Goal: Task Accomplishment & Management: Manage account settings

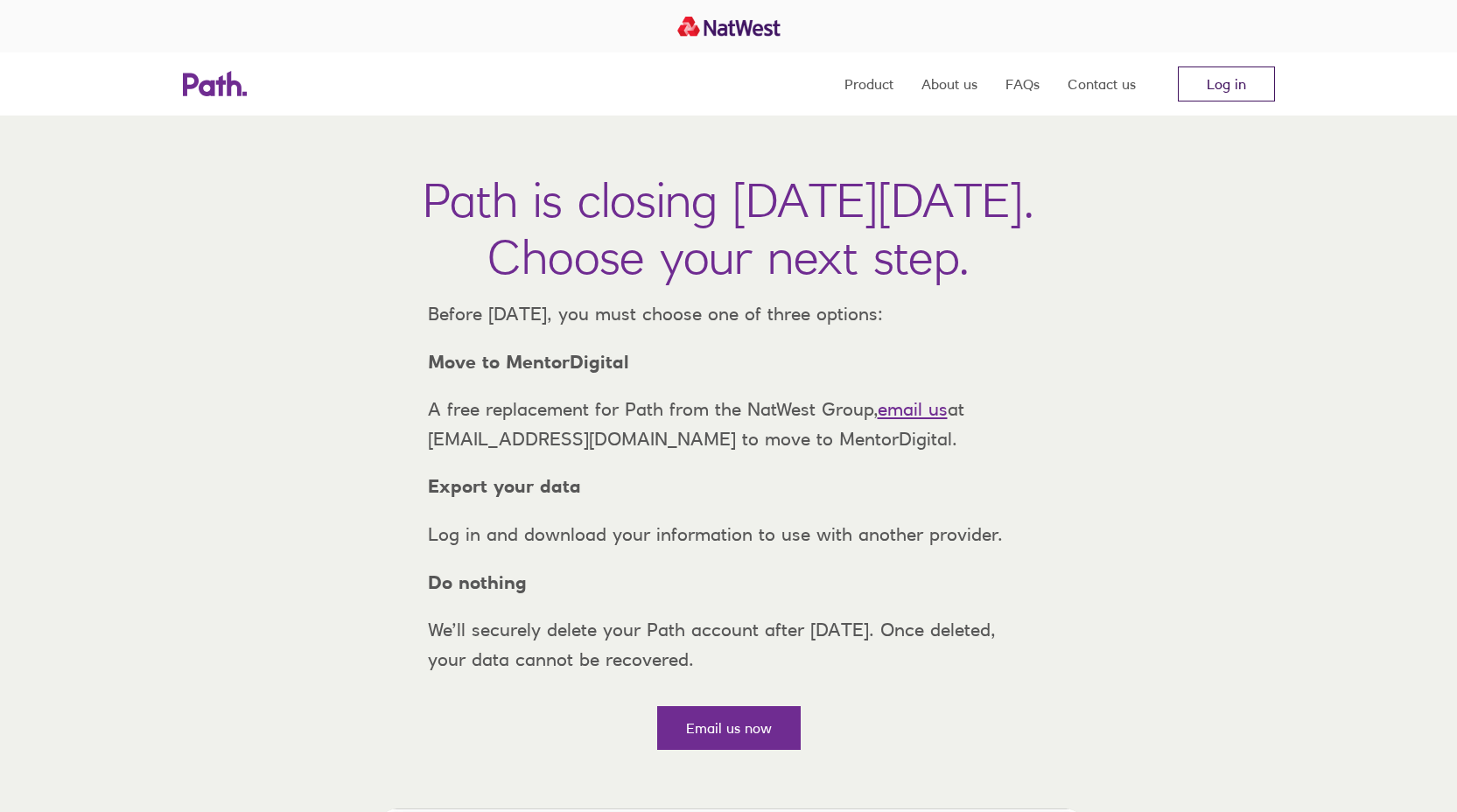
click at [1234, 93] on link "Log in" at bounding box center [1226, 84] width 97 height 35
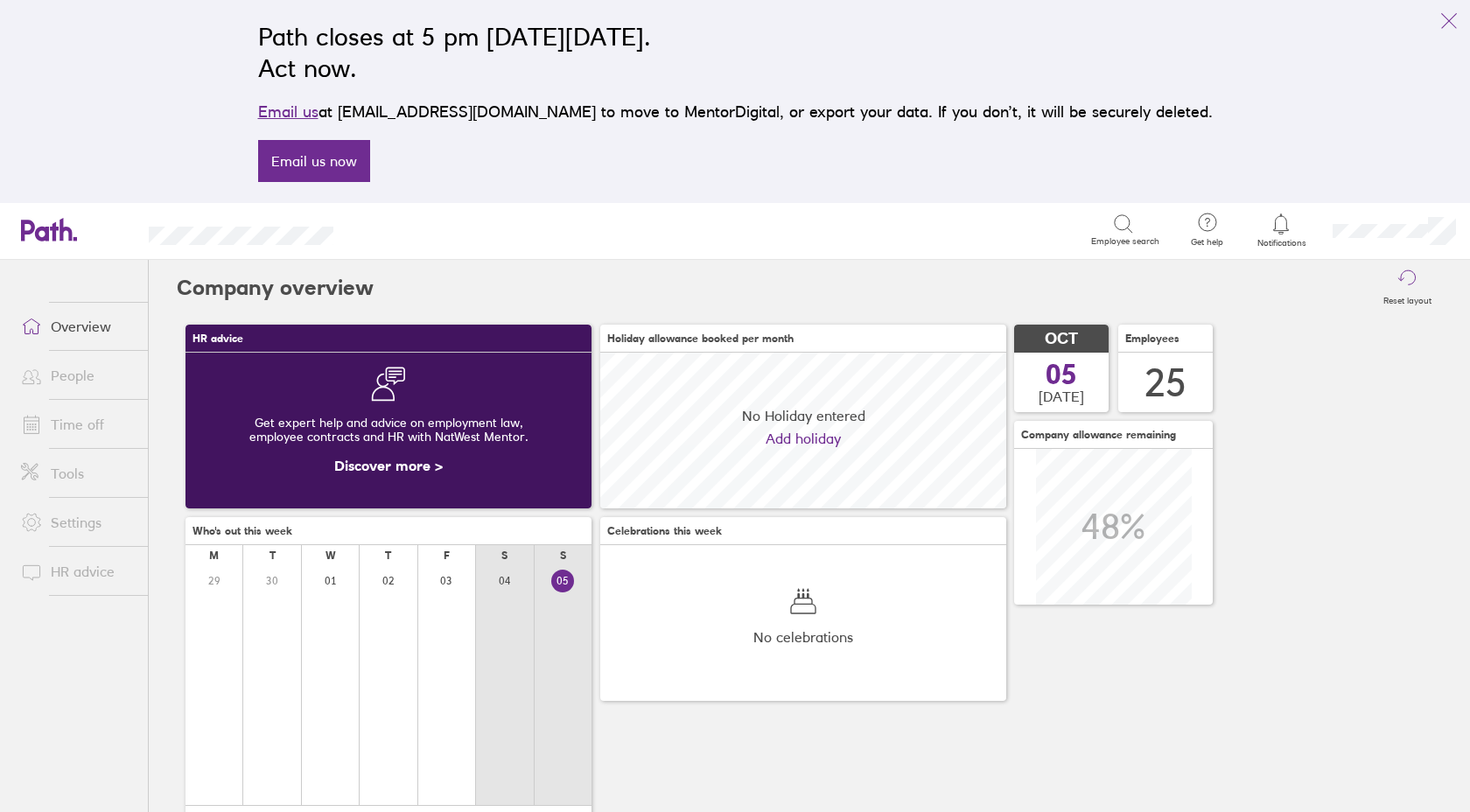
scroll to position [156, 406]
click at [74, 428] on link "Time off" at bounding box center [77, 424] width 140 height 35
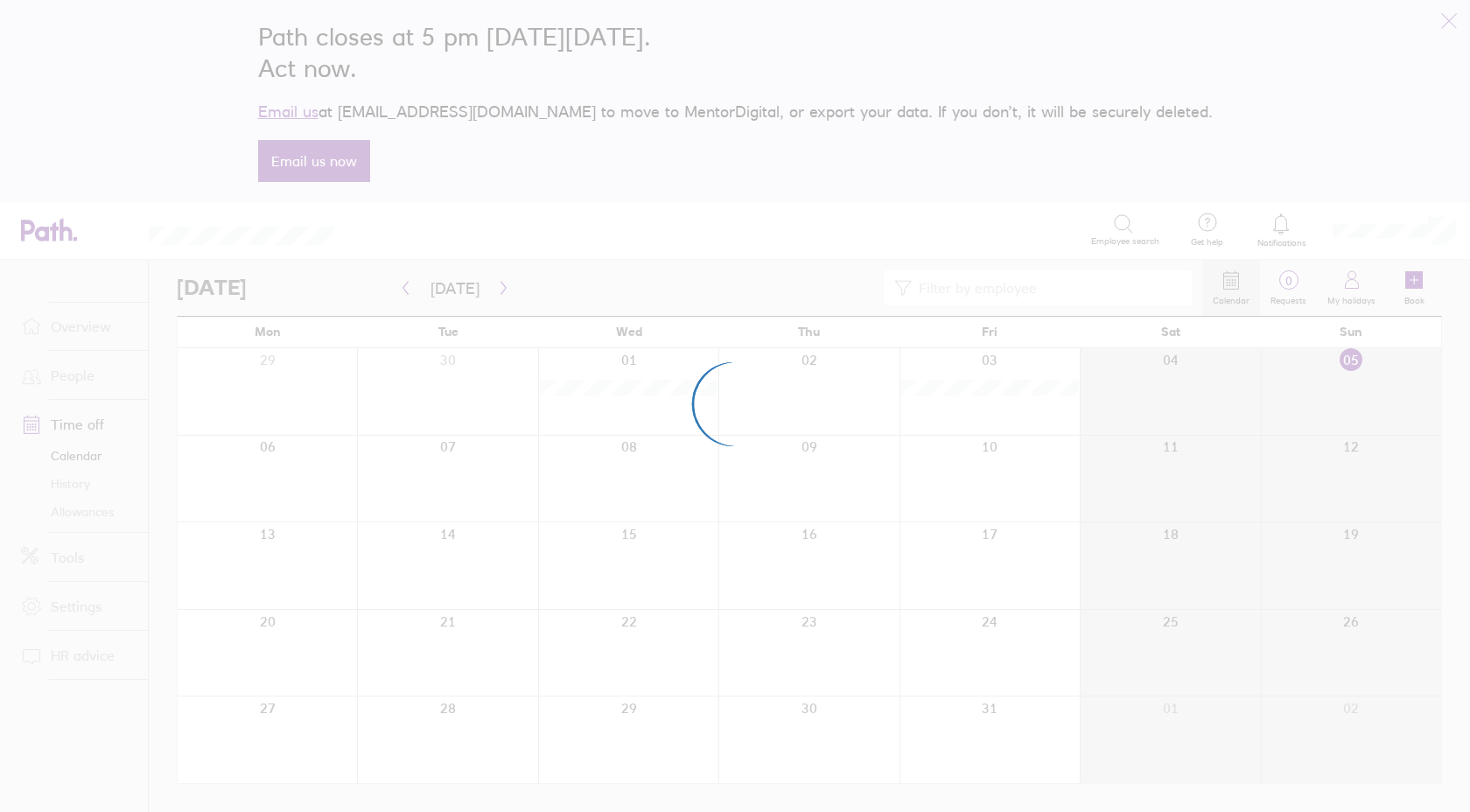
click at [85, 317] on div at bounding box center [735, 406] width 1470 height 812
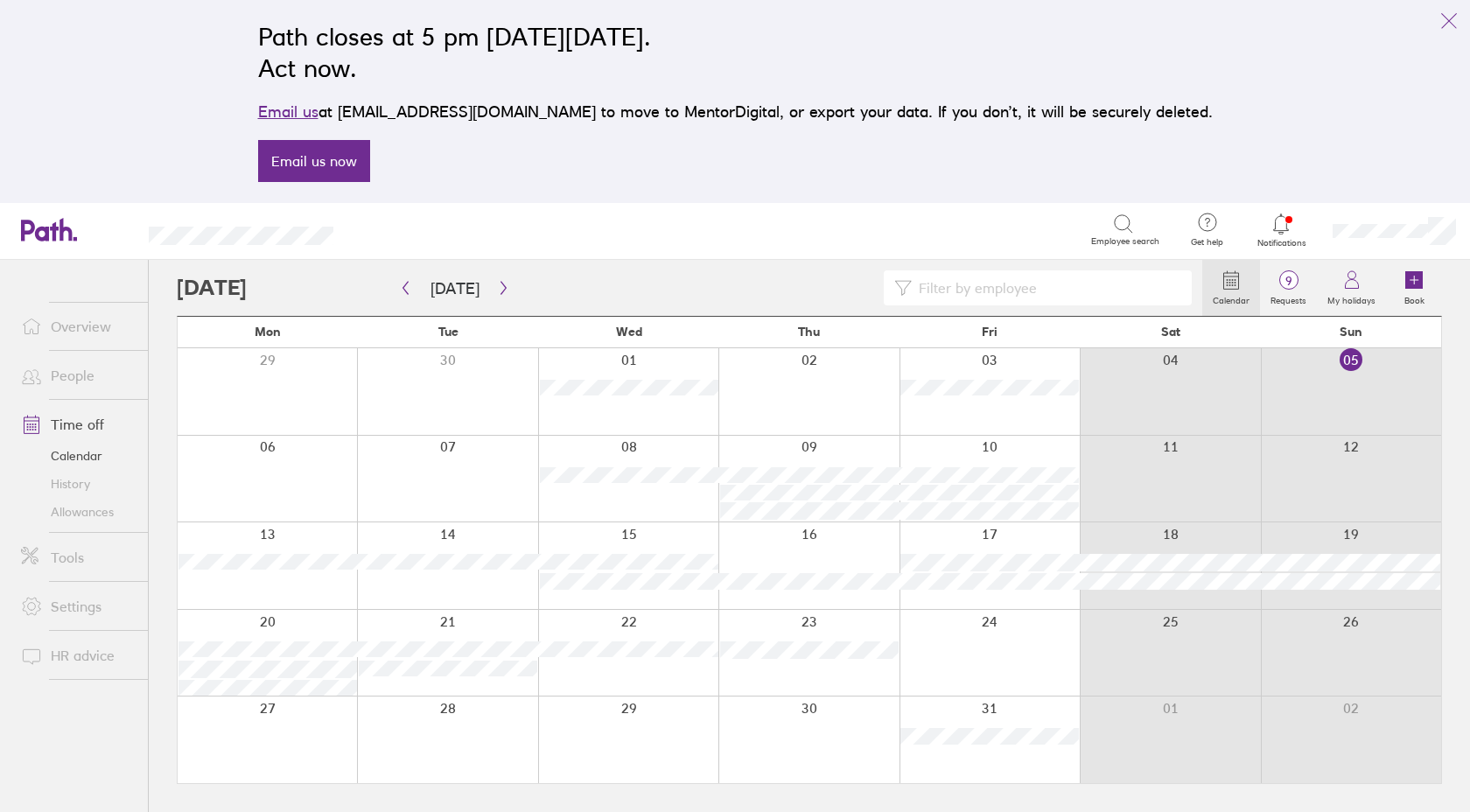
click at [79, 336] on link "Overview" at bounding box center [77, 326] width 140 height 35
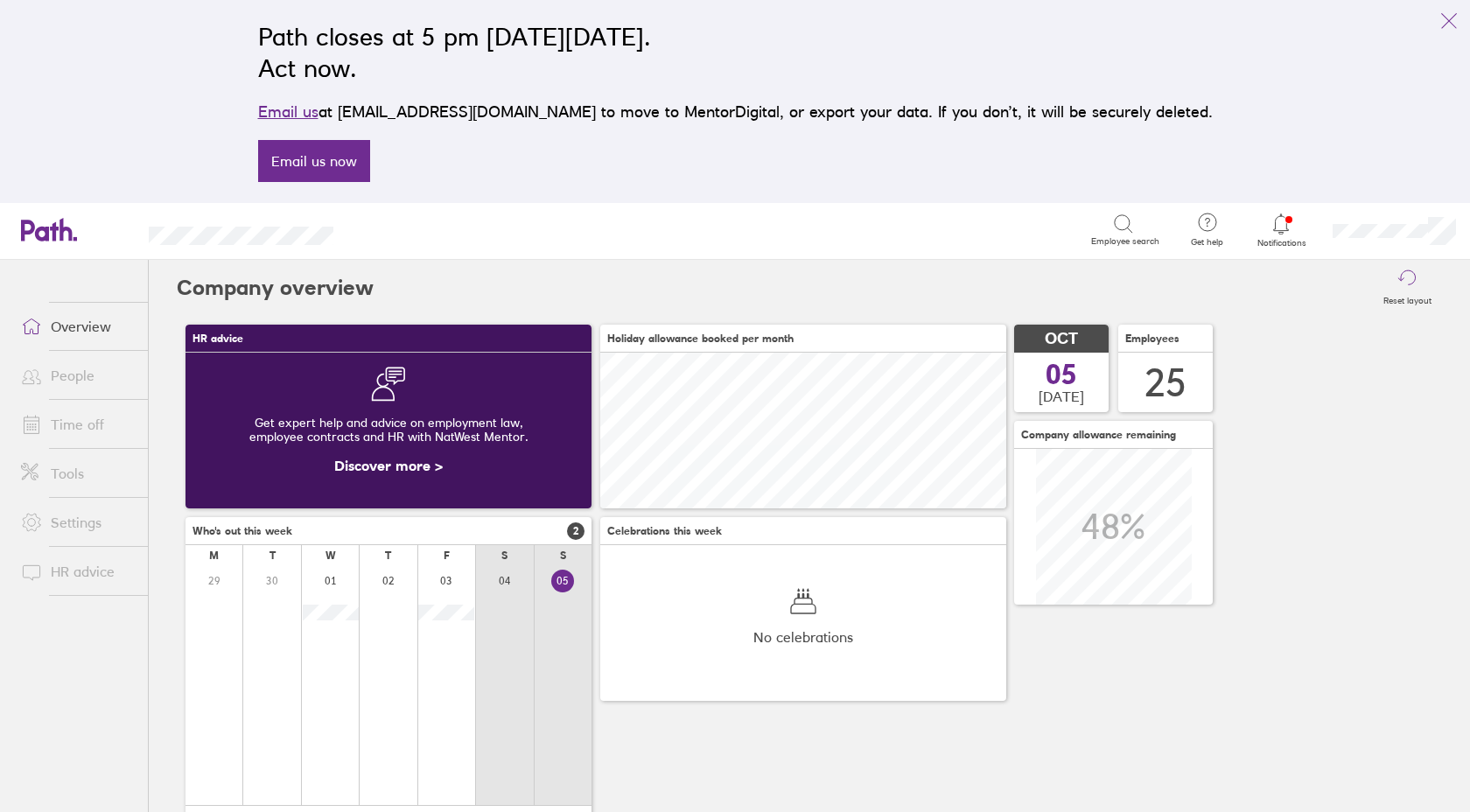
scroll to position [156, 406]
click at [65, 417] on link "Time off" at bounding box center [77, 424] width 140 height 35
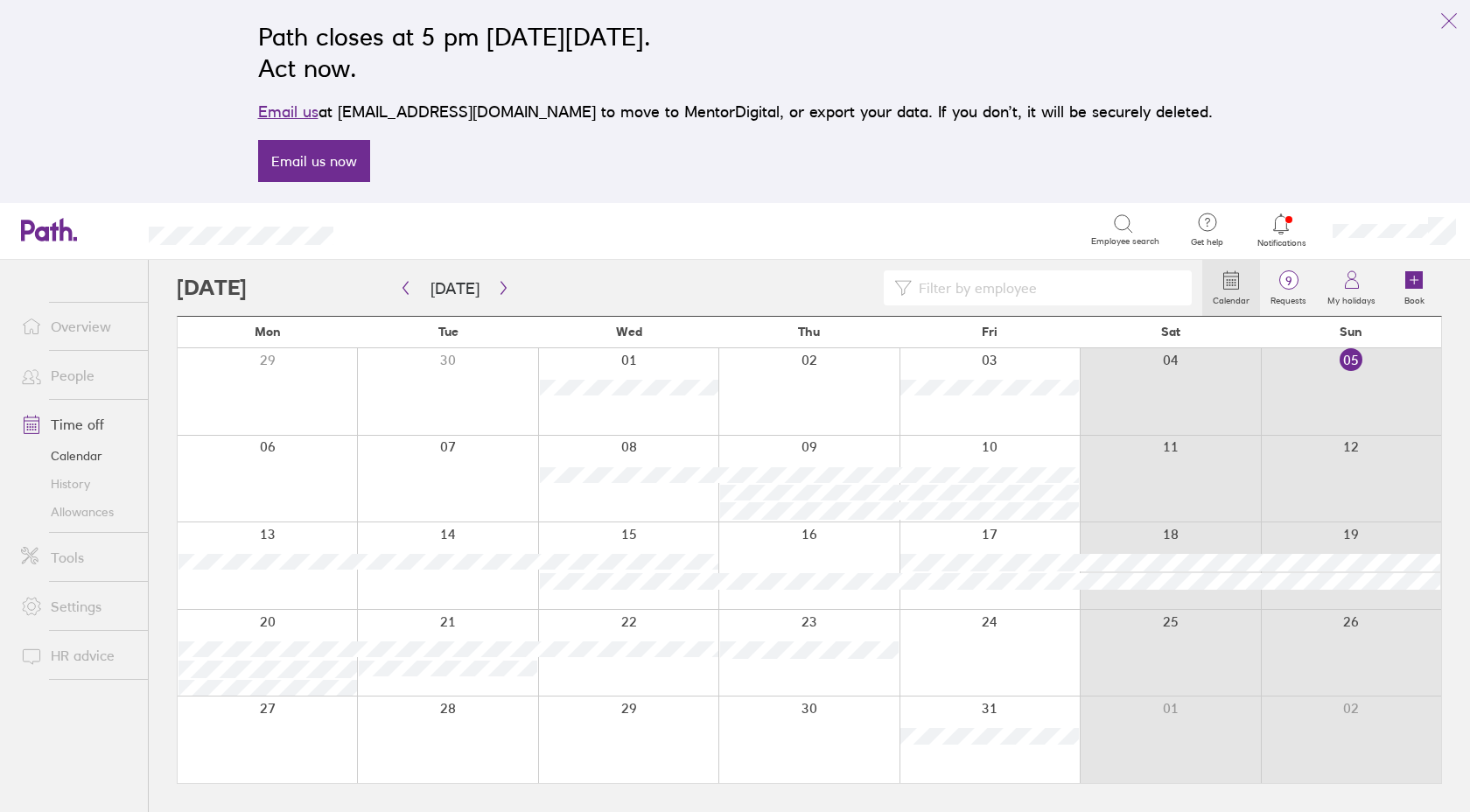
click at [78, 510] on link "Allowances" at bounding box center [77, 511] width 140 height 28
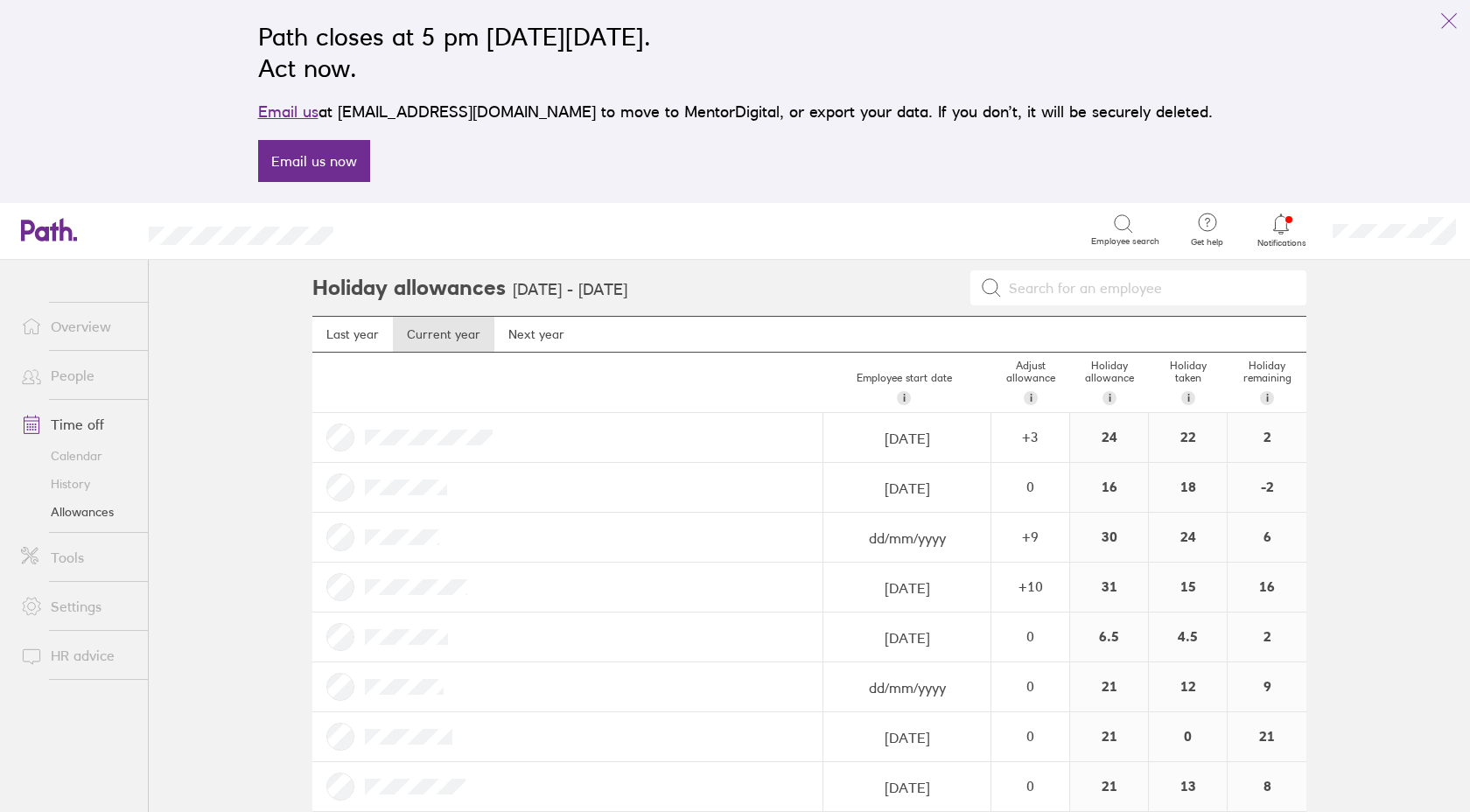
click at [1359, 453] on main "Holiday allowances 1 Jan 2025 - 31 Dec 2025 Last year Current year Next year Em…" at bounding box center [809, 536] width 1321 height 552
click at [1101, 438] on div "24" at bounding box center [1109, 438] width 77 height 49
click at [77, 382] on link "People" at bounding box center [77, 375] width 140 height 35
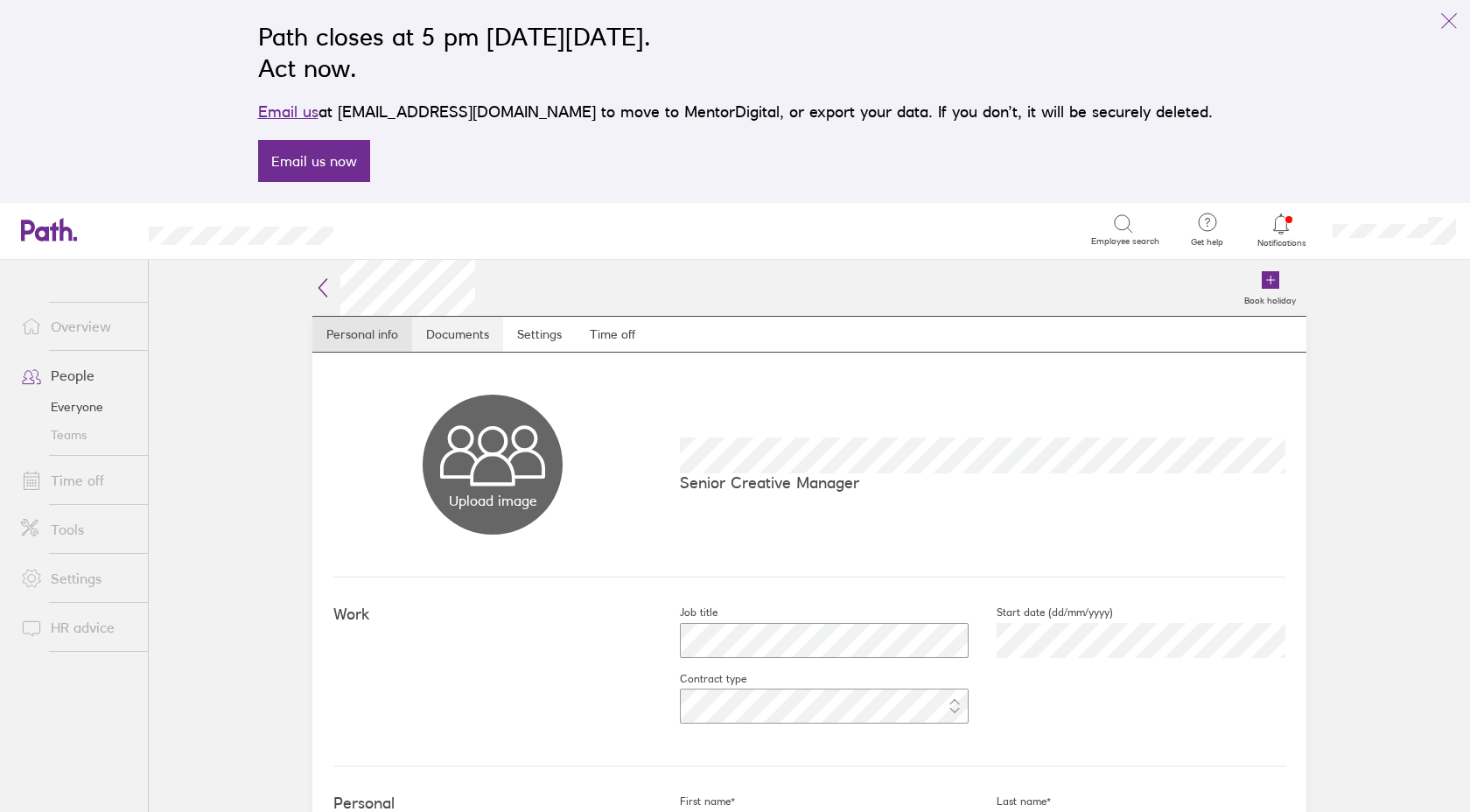
click at [452, 317] on link "Documents" at bounding box center [457, 334] width 91 height 35
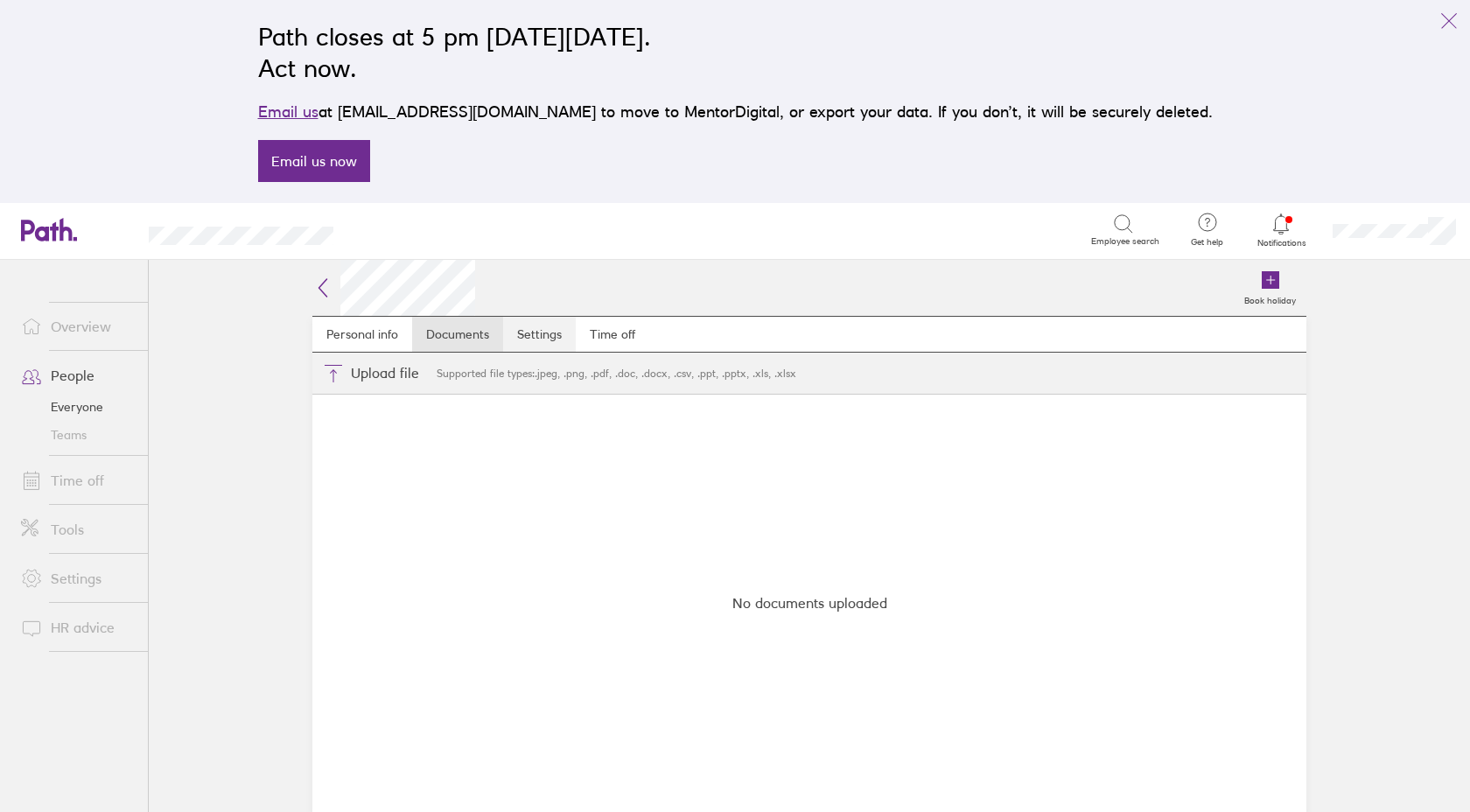
click at [533, 342] on link "Settings" at bounding box center [539, 334] width 73 height 35
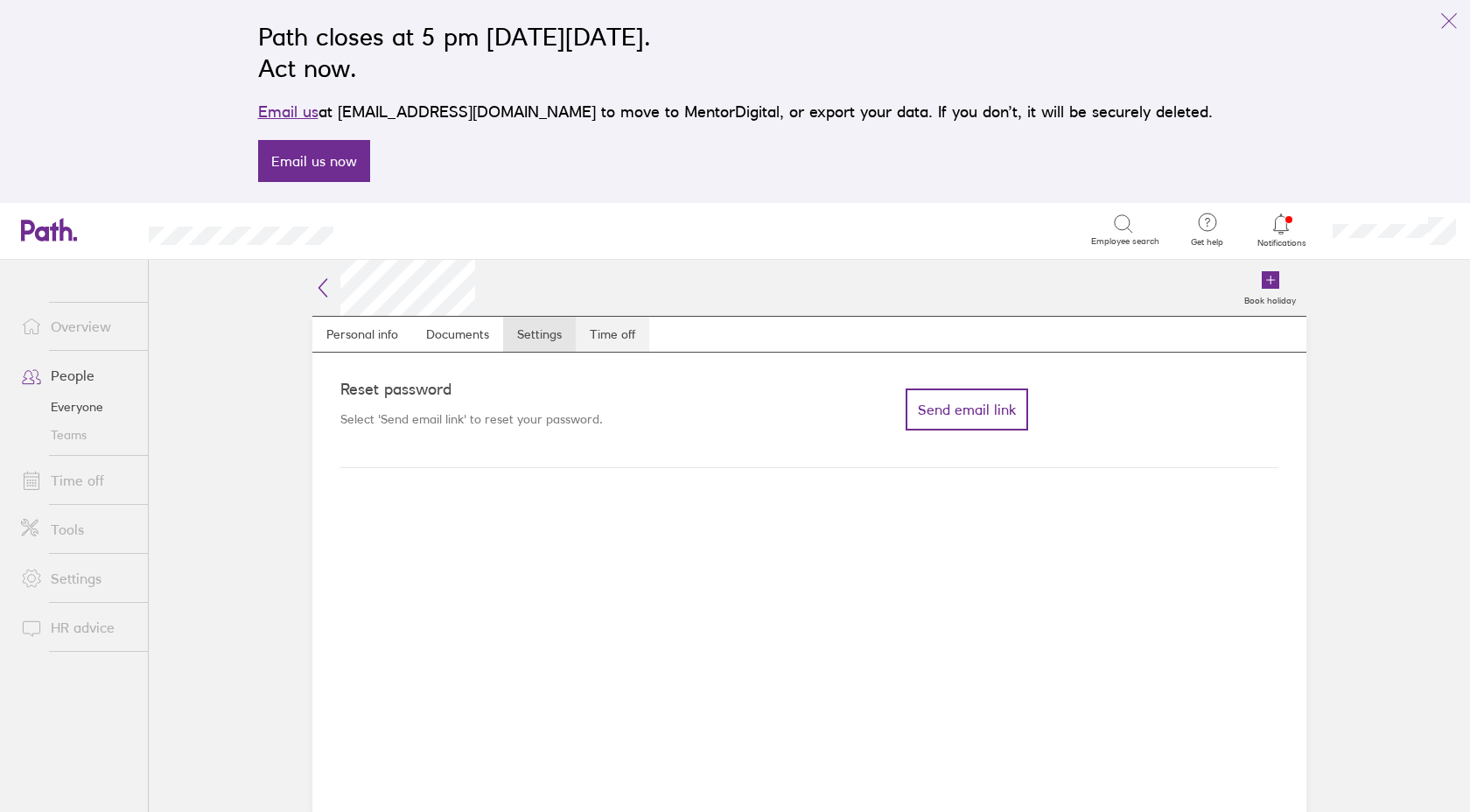
click at [615, 341] on link "Time off" at bounding box center [613, 334] width 74 height 35
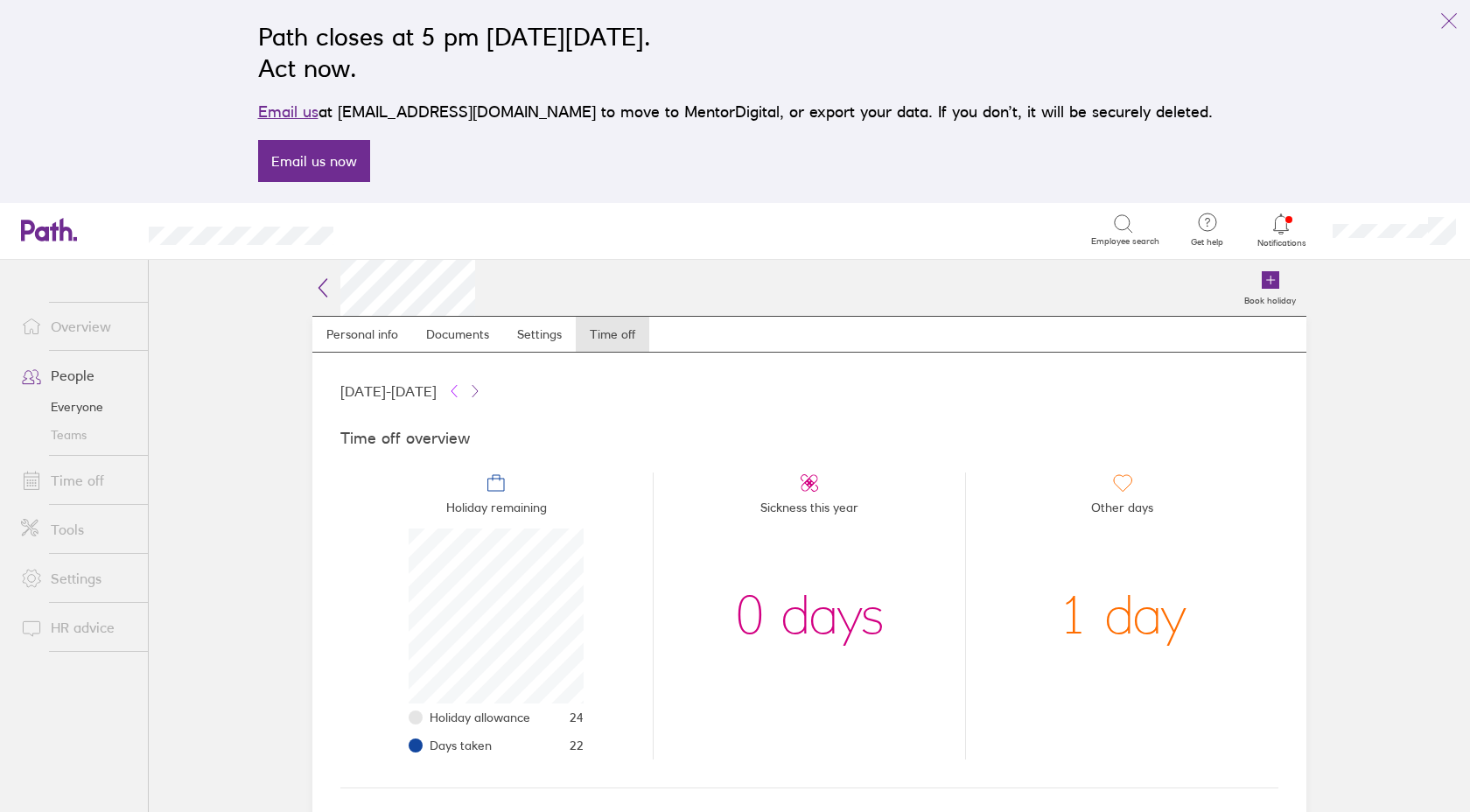
click at [461, 389] on icon at bounding box center [455, 392] width 14 height 14
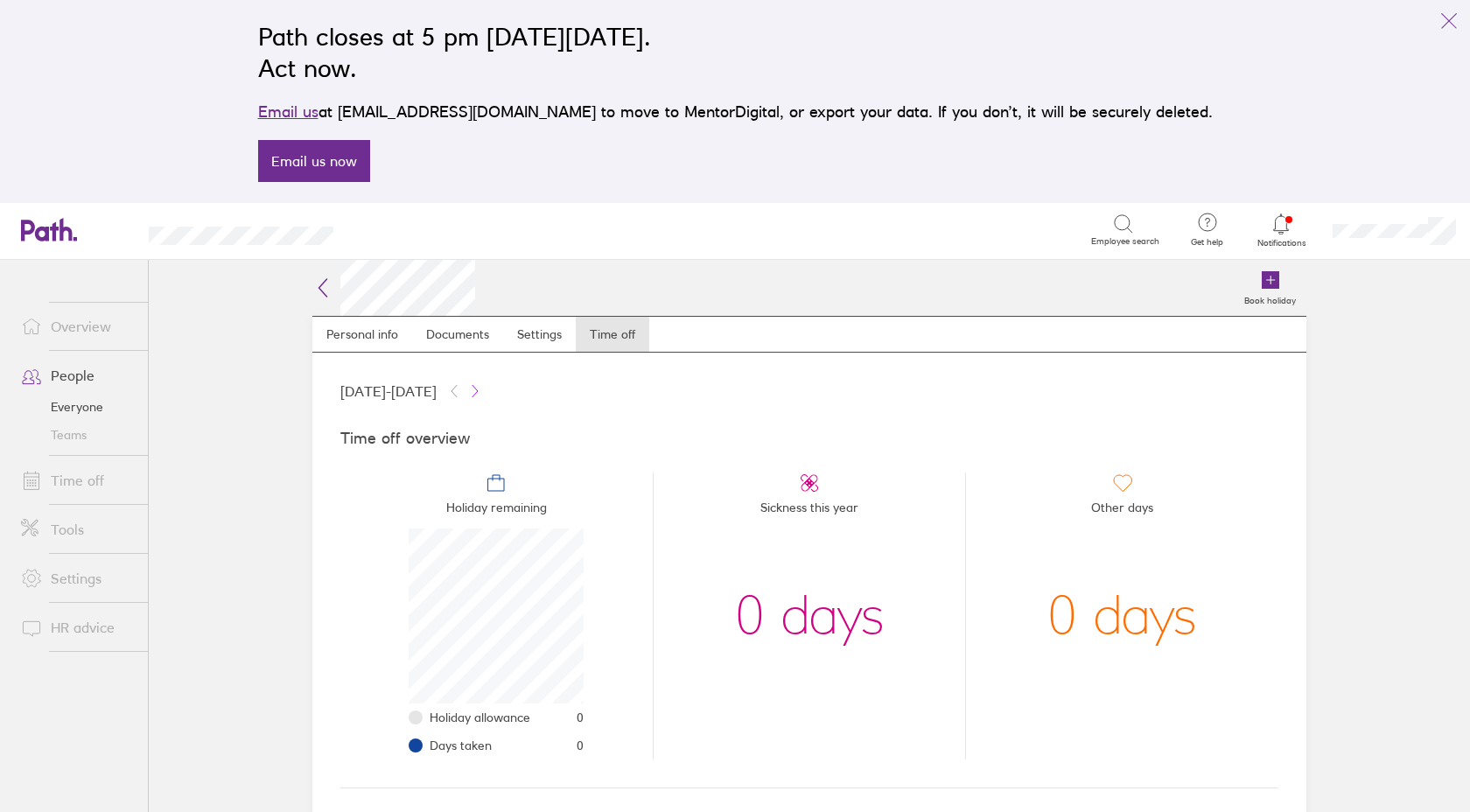
click at [482, 389] on icon at bounding box center [475, 392] width 14 height 14
click at [461, 389] on icon at bounding box center [455, 392] width 14 height 14
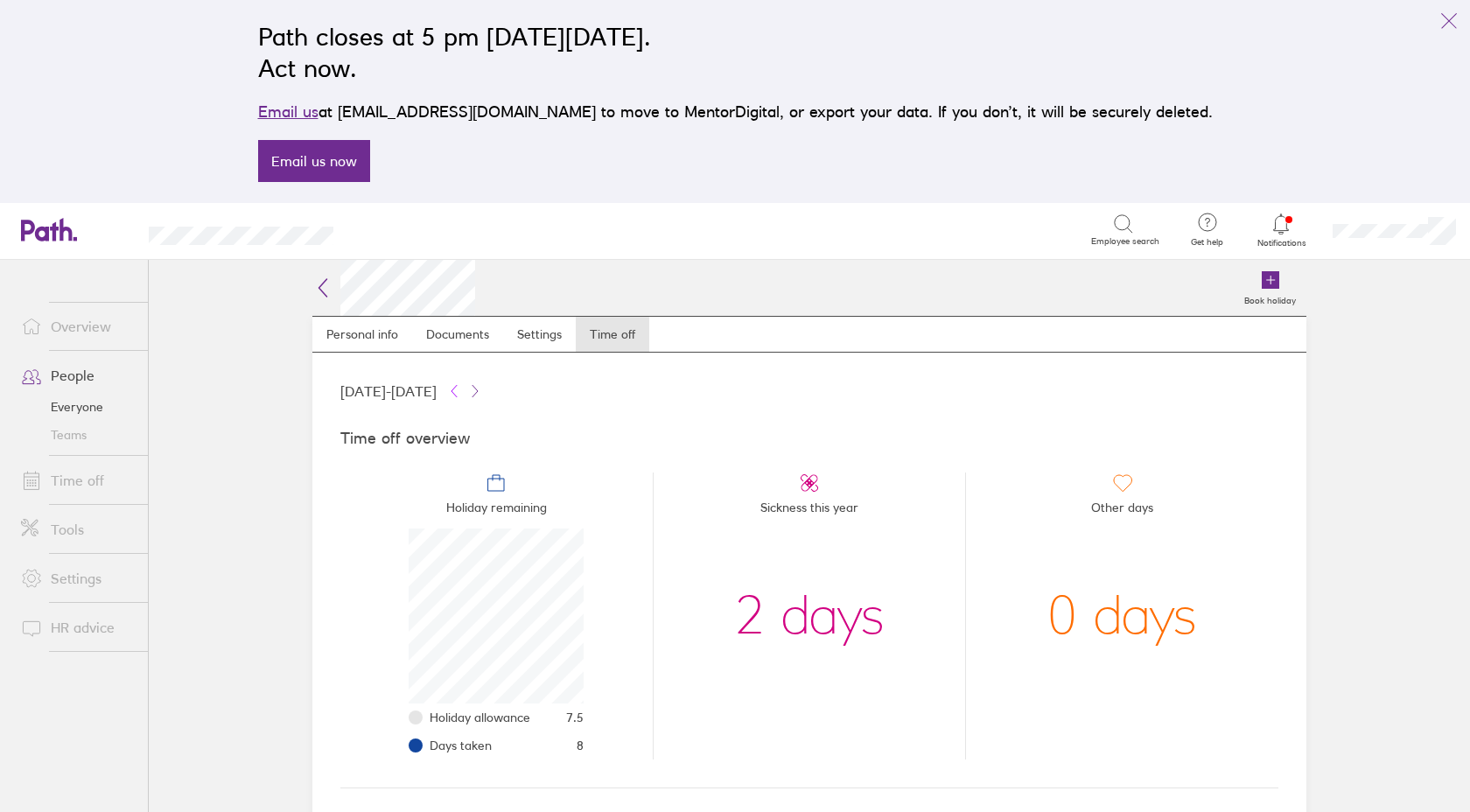
click at [461, 389] on icon at bounding box center [455, 392] width 14 height 14
click at [482, 390] on icon at bounding box center [475, 392] width 14 height 14
click at [482, 389] on icon at bounding box center [475, 392] width 14 height 14
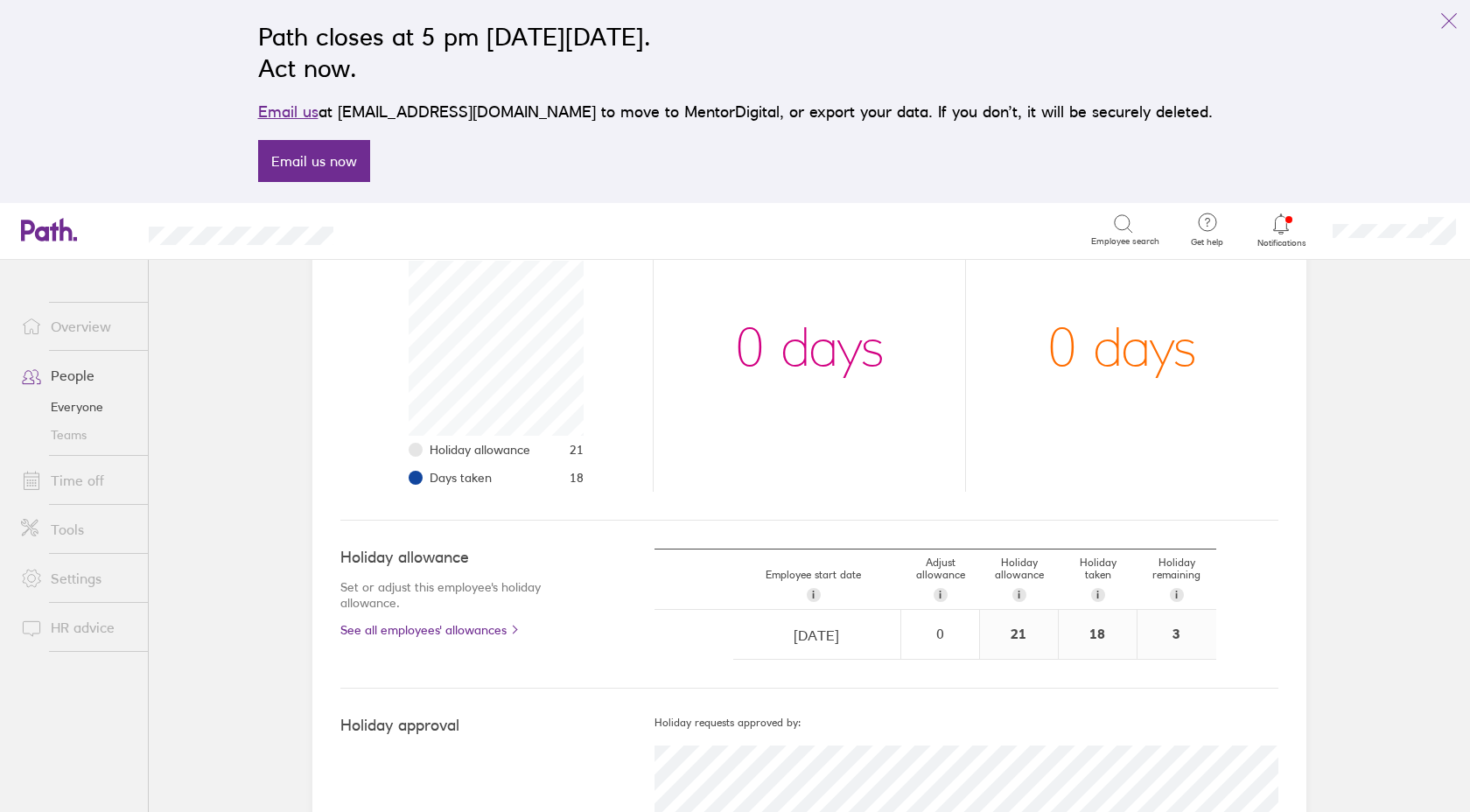
scroll to position [376, 0]
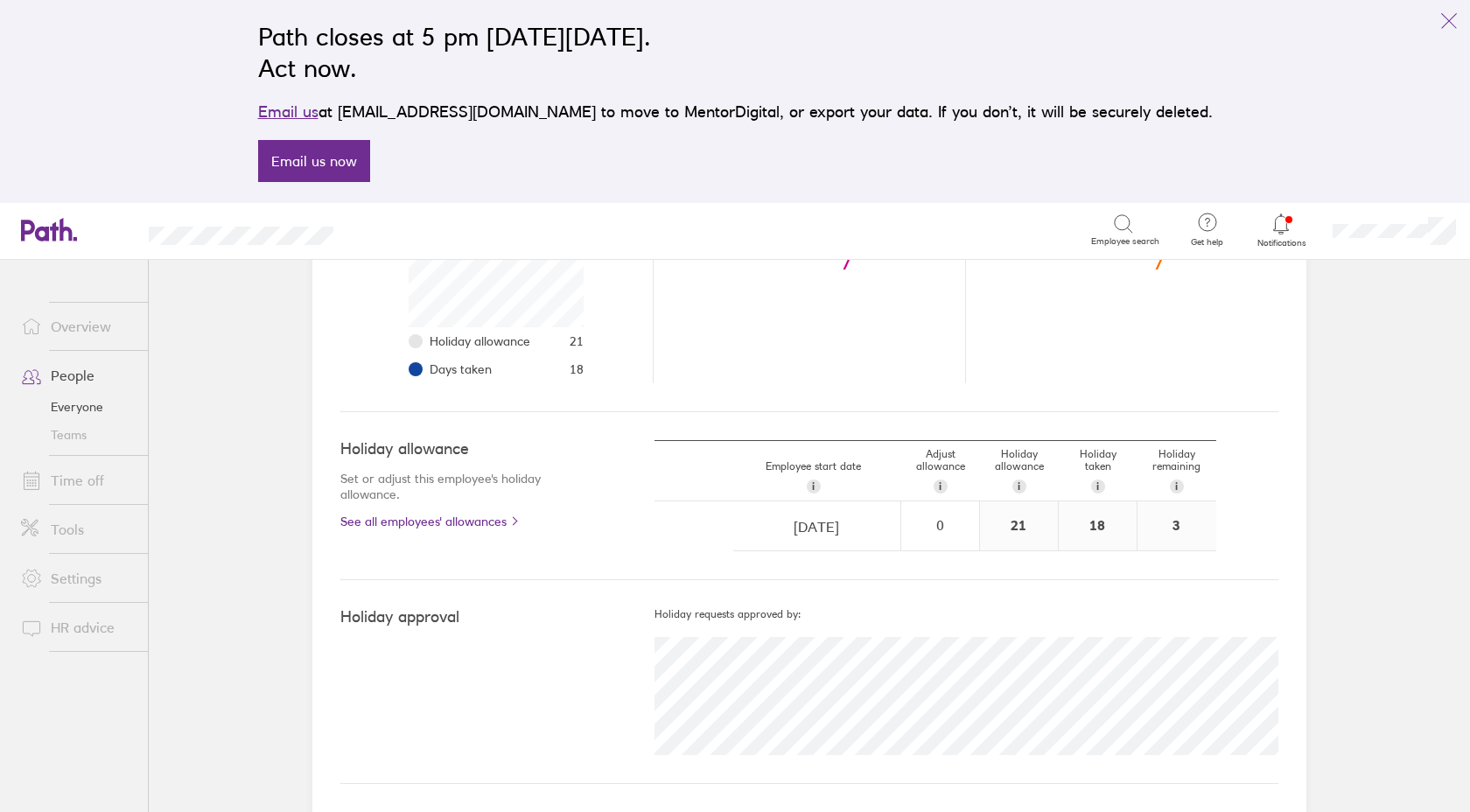
click at [704, 527] on div "21/08/2023 Navigate forward to interact with the calendar and select a date. Pr…" at bounding box center [935, 526] width 562 height 50
click at [994, 607] on div "Holiday approval Holiday requests approved by:" at bounding box center [809, 681] width 938 height 203
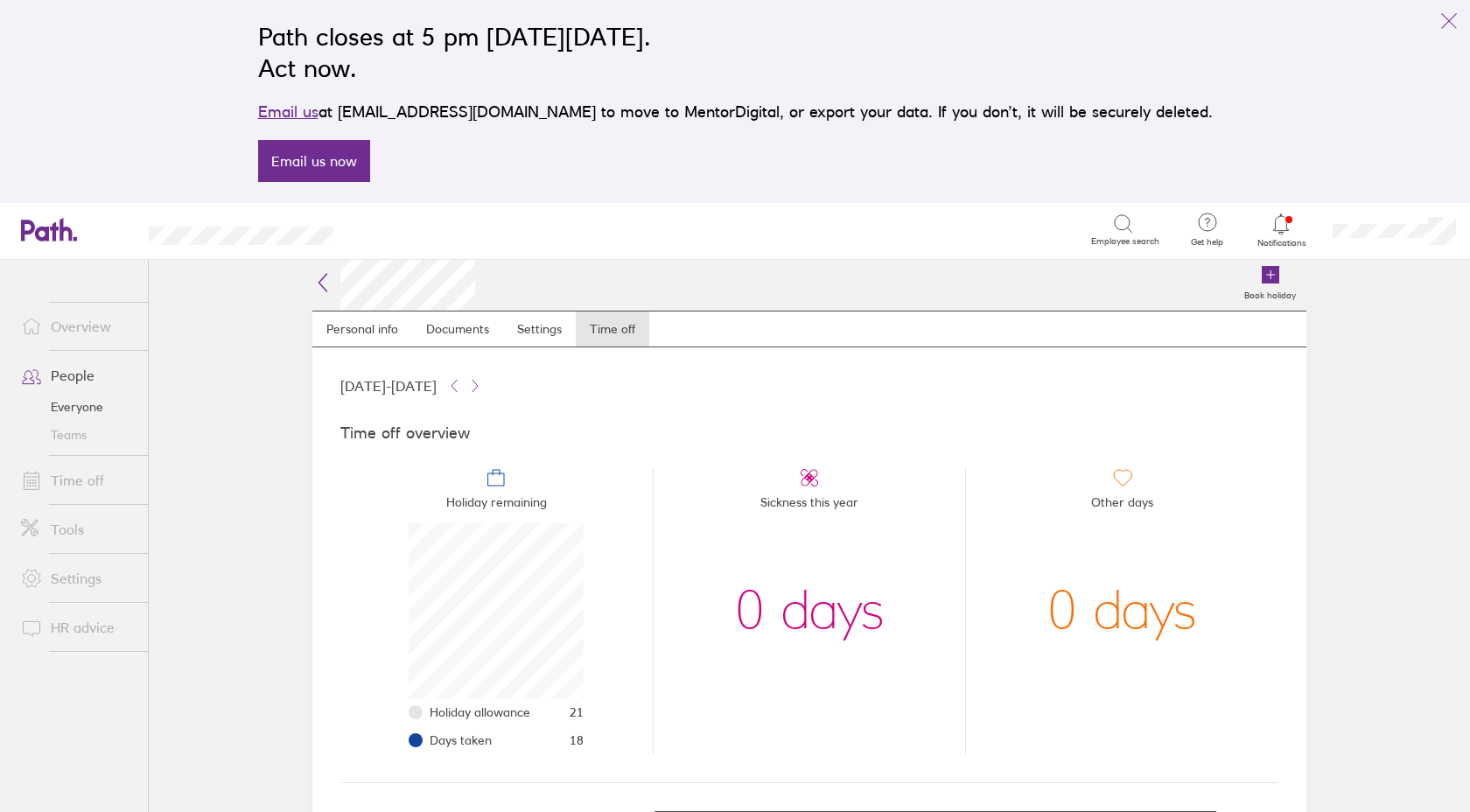
scroll to position [5, 0]
